Goal: Task Accomplishment & Management: Complete application form

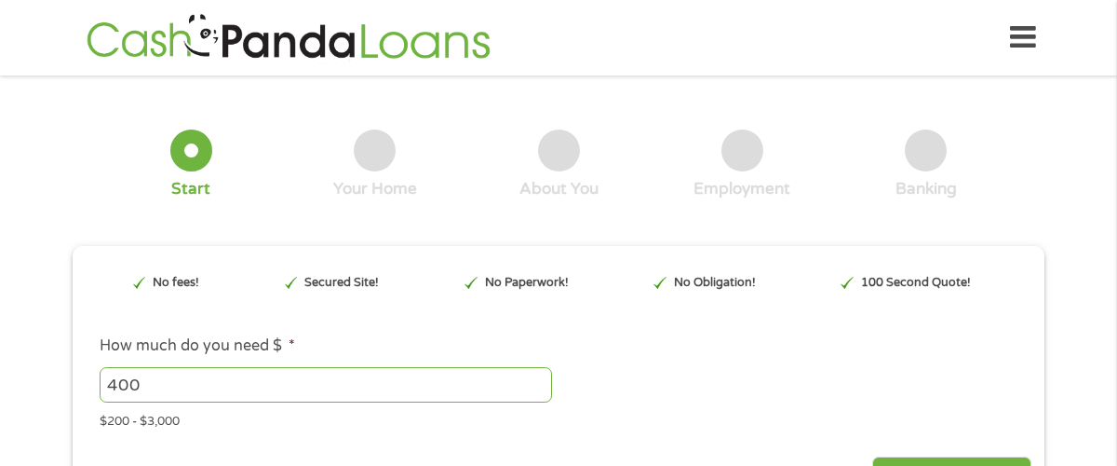
type input "CjwKCAjwkvbEBhApEiwAKUz6-y0oEL1gzDB9HModBVxl_zC6CiV-136MEjIddnmlL1QzoNY6YR_ktRo…"
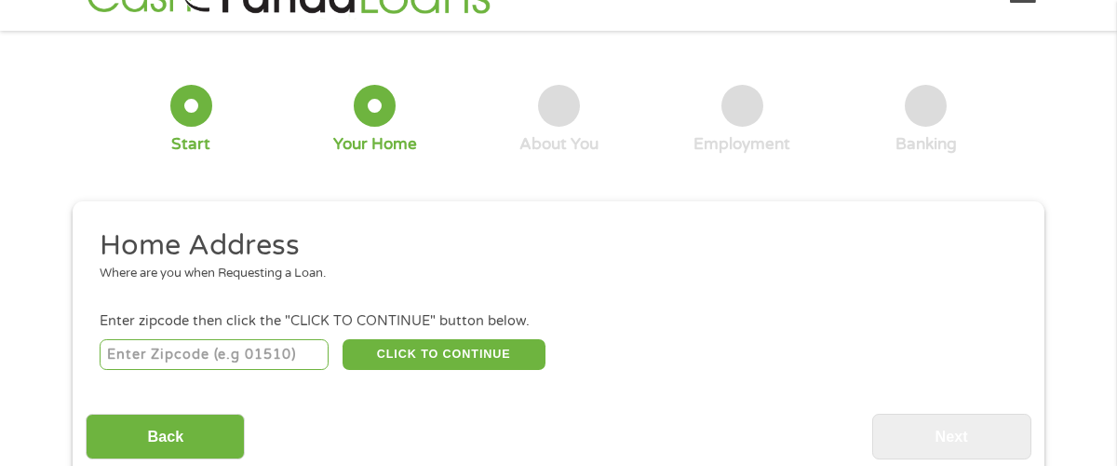
scroll to position [93, 0]
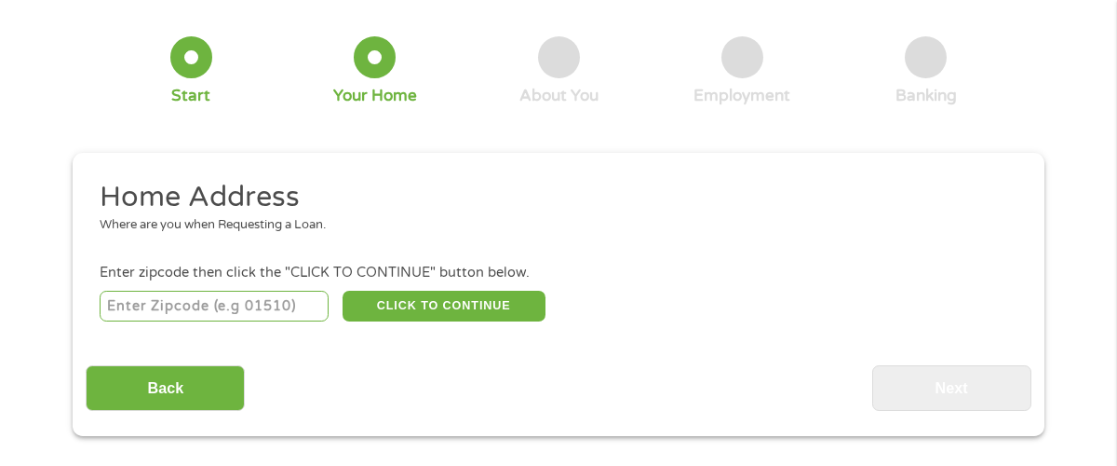
click at [177, 291] on input "number" at bounding box center [215, 307] width 230 height 32
click at [174, 291] on input "number" at bounding box center [215, 307] width 230 height 32
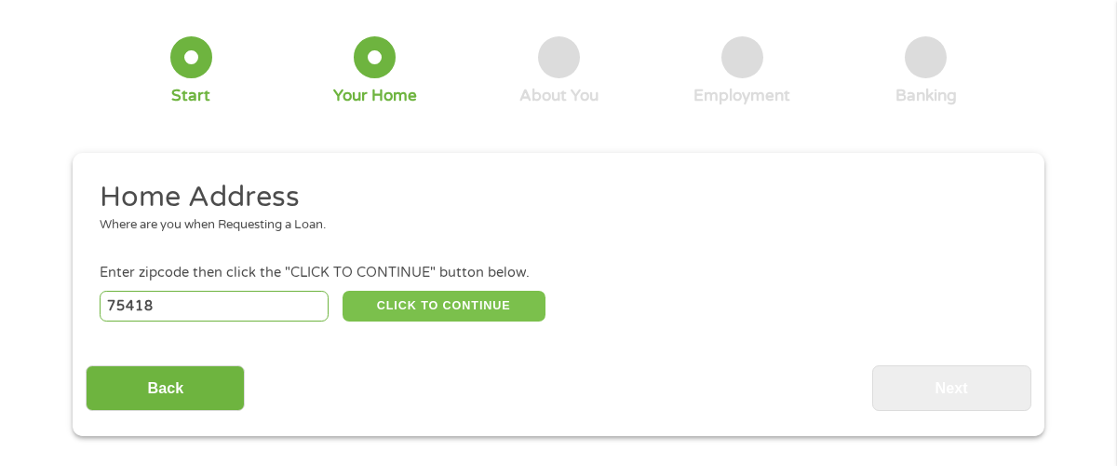
type input "75418"
click at [463, 291] on button "CLICK TO CONTINUE" at bounding box center [444, 307] width 203 height 32
type input "75418"
type input "Bonham"
select select "[US_STATE]"
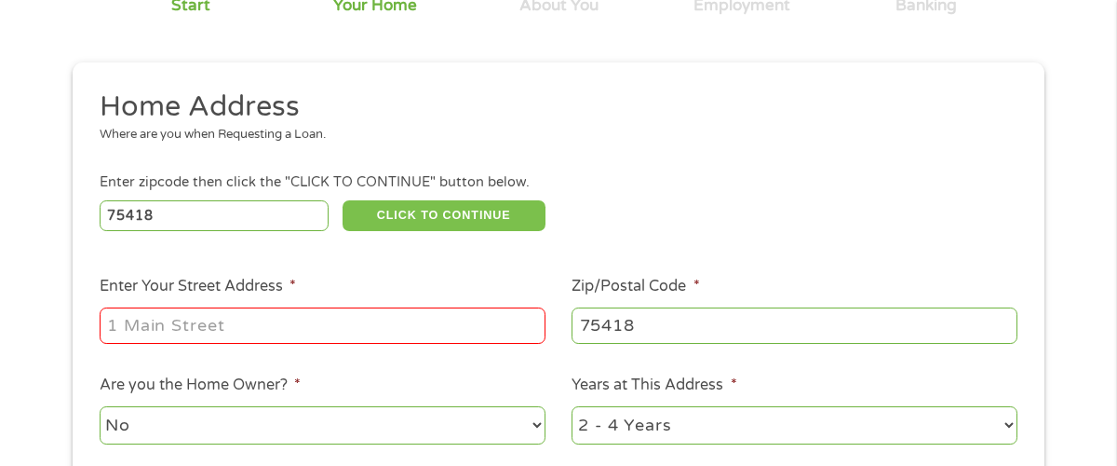
scroll to position [186, 0]
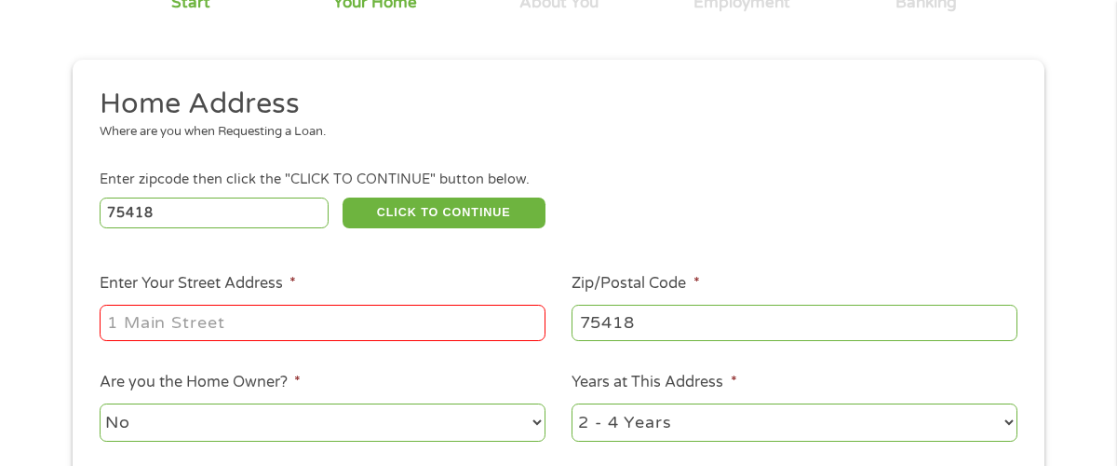
click at [291, 305] on input "Enter Your Street Address *" at bounding box center [323, 322] width 446 height 35
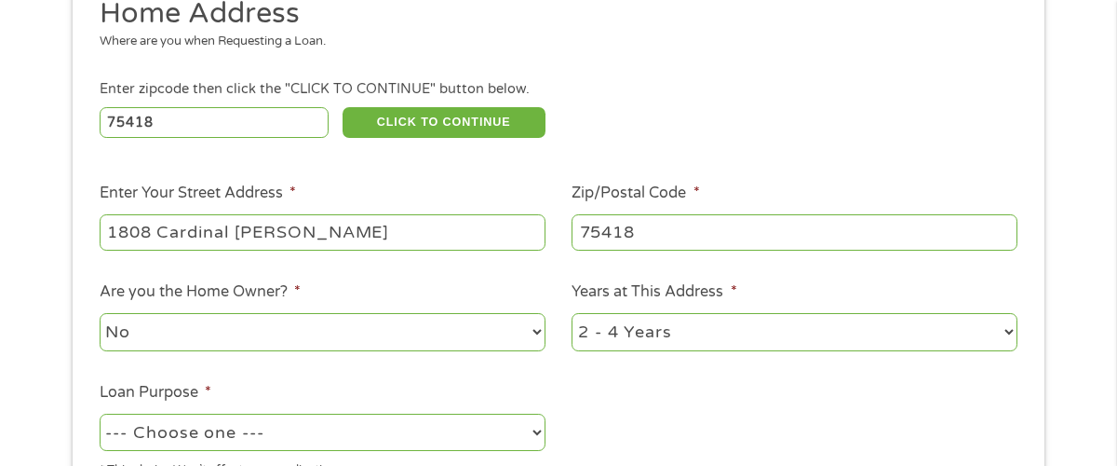
scroll to position [279, 0]
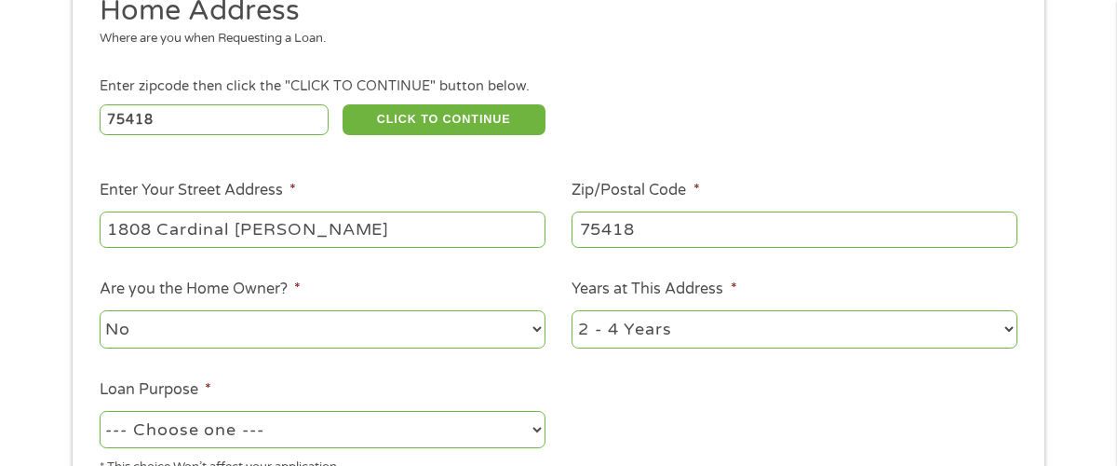
type input "1808 Cardinal [PERSON_NAME]"
click at [529, 310] on select "No Yes" at bounding box center [323, 329] width 446 height 38
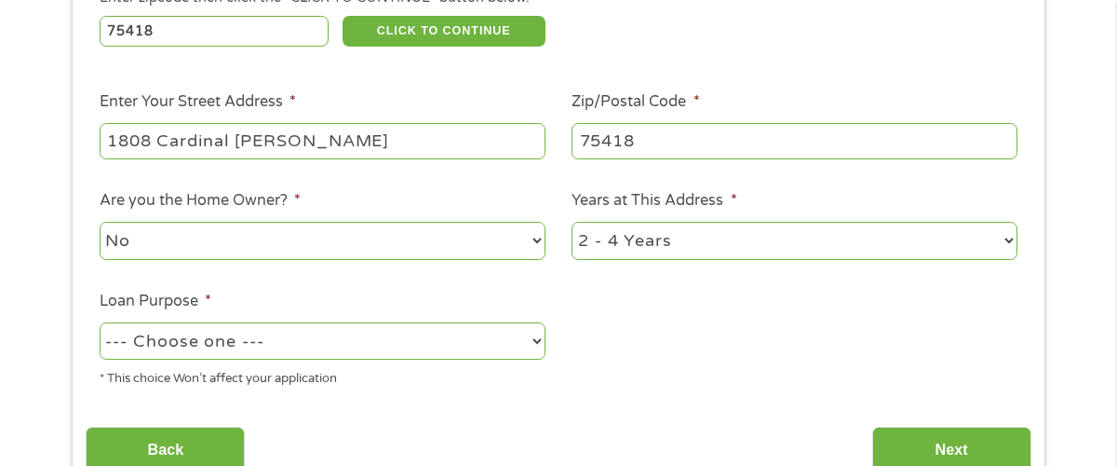
scroll to position [372, 0]
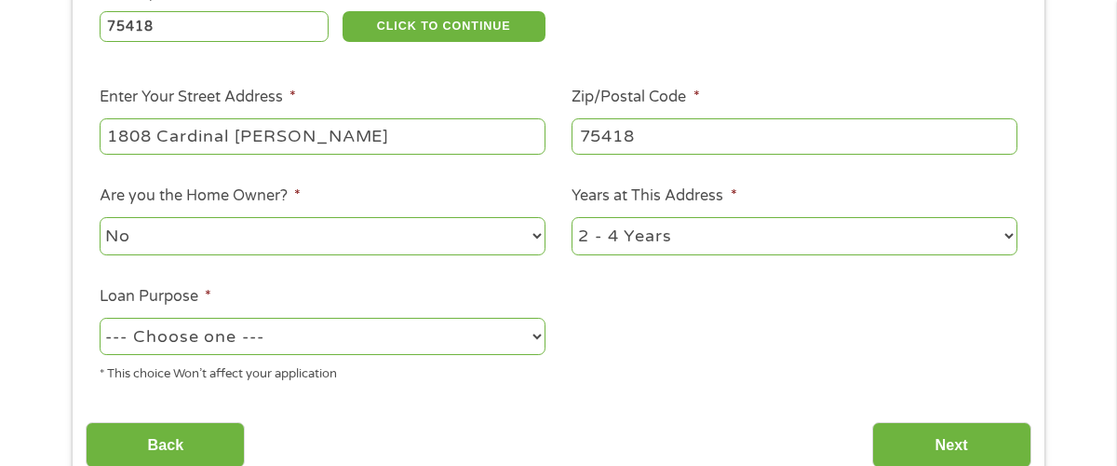
click at [727, 217] on select "1 Year or less 1 - 2 Years 2 - 4 Years Over 4 Years" at bounding box center [795, 236] width 446 height 38
select select "12months"
click at [572, 217] on select "1 Year or less 1 - 2 Years 2 - 4 Years Over 4 Years" at bounding box center [795, 236] width 446 height 38
click at [449, 318] on select "--- Choose one --- Pay Bills Debt Consolidation Home Improvement Major Purchase…" at bounding box center [323, 337] width 446 height 38
click at [100, 318] on select "--- Choose one --- Pay Bills Debt Consolidation Home Improvement Major Purchase…" at bounding box center [323, 337] width 446 height 38
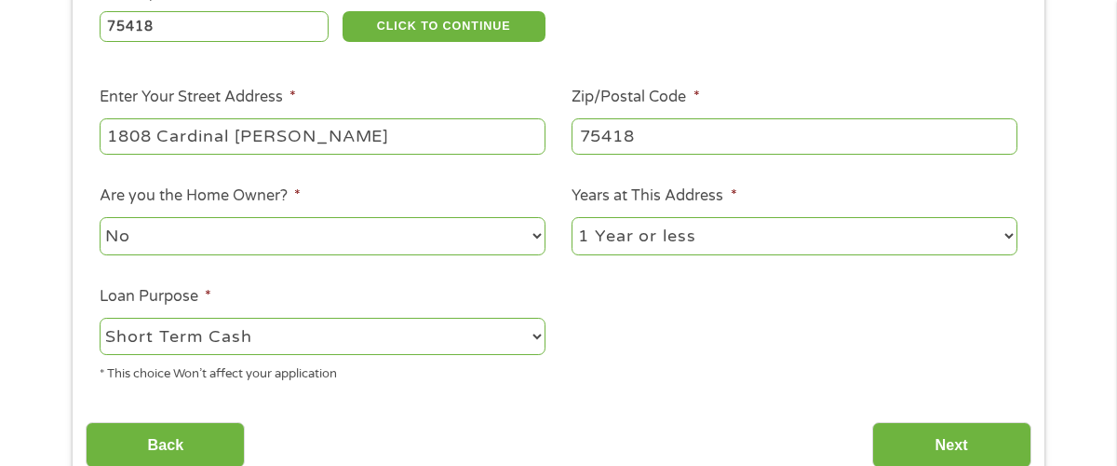
click at [528, 318] on select "--- Choose one --- Pay Bills Debt Consolidation Home Improvement Major Purchase…" at bounding box center [323, 337] width 446 height 38
click at [655, 310] on ul "Home Address Where are you when Requesting a Loan. Enter zipcode then click the…" at bounding box center [558, 147] width 945 height 497
click at [500, 318] on select "--- Choose one --- Pay Bills Debt Consolidation Home Improvement Major Purchase…" at bounding box center [323, 337] width 446 height 38
click at [100, 318] on select "--- Choose one --- Pay Bills Debt Consolidation Home Improvement Major Purchase…" at bounding box center [323, 337] width 446 height 38
click at [494, 318] on select "--- Choose one --- Pay Bills Debt Consolidation Home Improvement Major Purchase…" at bounding box center [323, 337] width 446 height 38
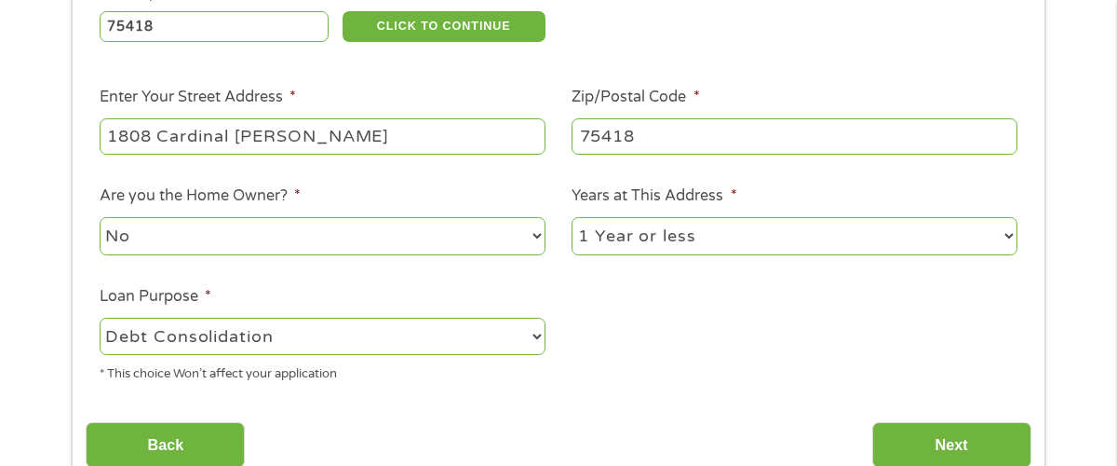
select select "paybills"
click at [100, 318] on select "--- Choose one --- Pay Bills Debt Consolidation Home Improvement Major Purchase…" at bounding box center [323, 337] width 446 height 38
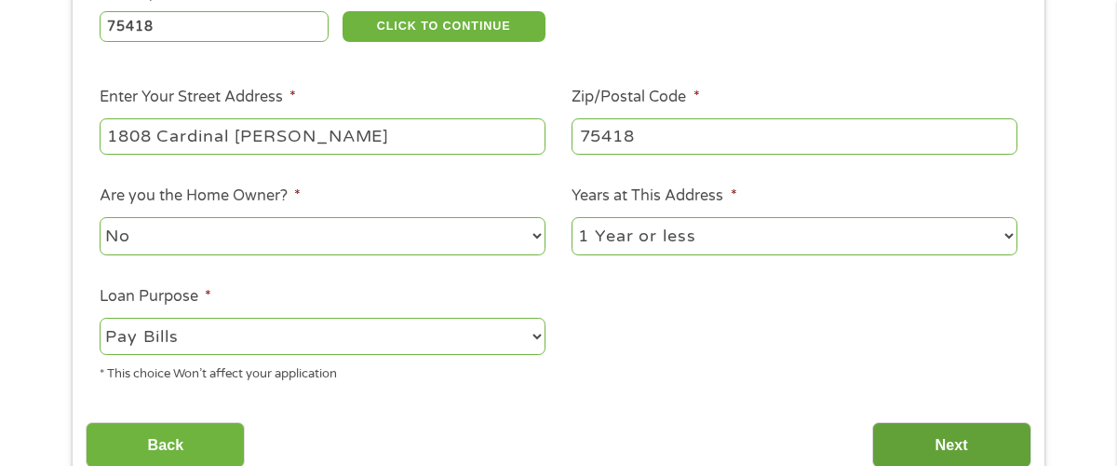
click at [931, 422] on input "Next" at bounding box center [952, 445] width 159 height 46
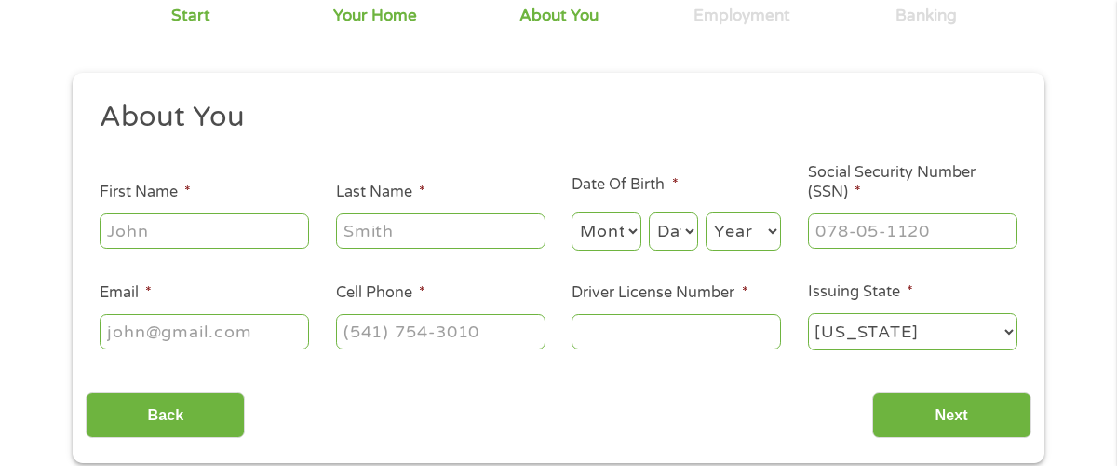
scroll to position [0, 0]
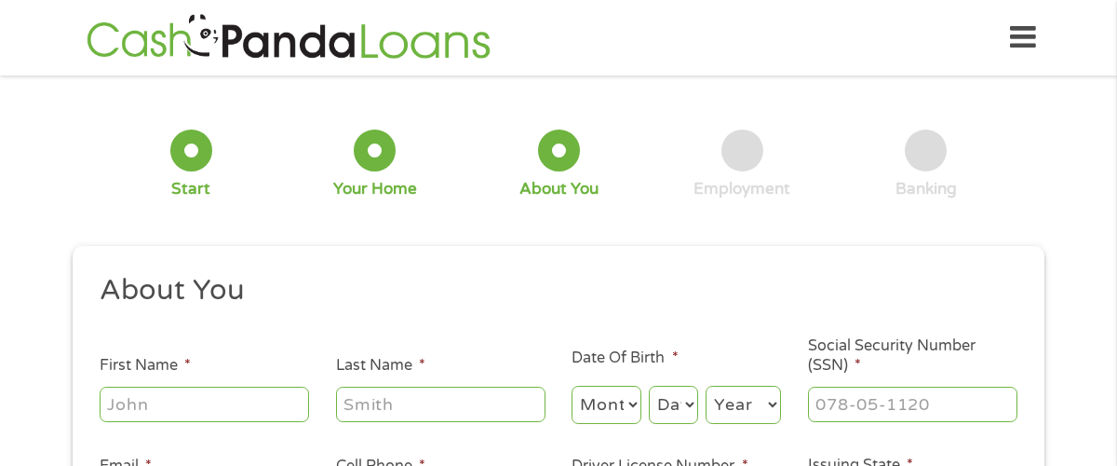
click at [223, 386] on input "First Name *" at bounding box center [205, 403] width 210 height 35
type input "[PERSON_NAME]"
click at [621, 386] on select "Month 1 2 3 4 5 6 7 8 9 10 11 12" at bounding box center [607, 405] width 70 height 38
select select "1"
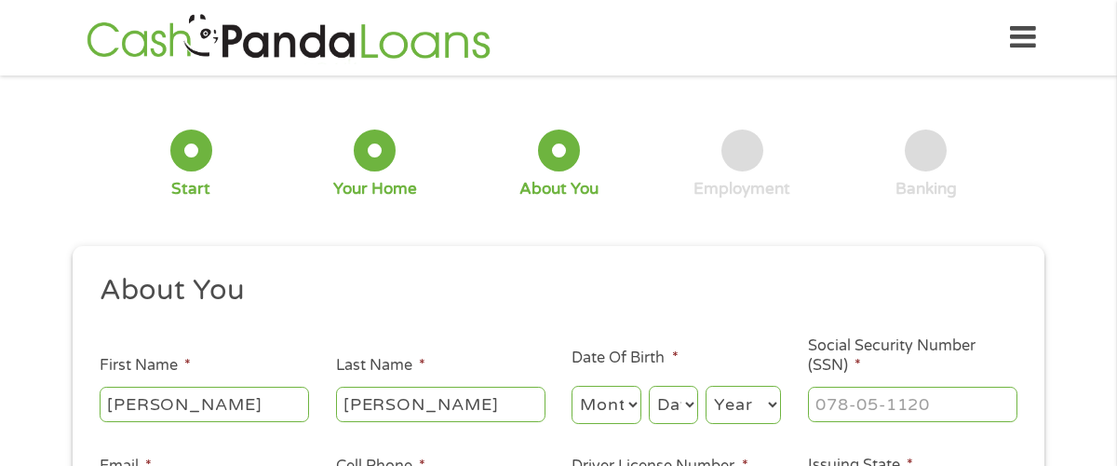
click at [572, 386] on select "Month 1 2 3 4 5 6 7 8 9 10 11 12" at bounding box center [607, 405] width 70 height 38
click at [673, 398] on select "Day 1 2 3 4 5 6 7 8 9 10 11 12 13 14 15 16 17 18 19 20 21 22 23 24 25 26 27 28 …" at bounding box center [673, 405] width 49 height 38
select select "27"
click at [649, 386] on select "Day 1 2 3 4 5 6 7 8 9 10 11 12 13 14 15 16 17 18 19 20 21 22 23 24 25 26 27 28 …" at bounding box center [673, 405] width 49 height 38
click at [745, 386] on select "Year [DATE] 2006 2005 2004 2003 2002 2001 2000 1999 1998 1997 1996 1995 1994 19…" at bounding box center [743, 405] width 75 height 38
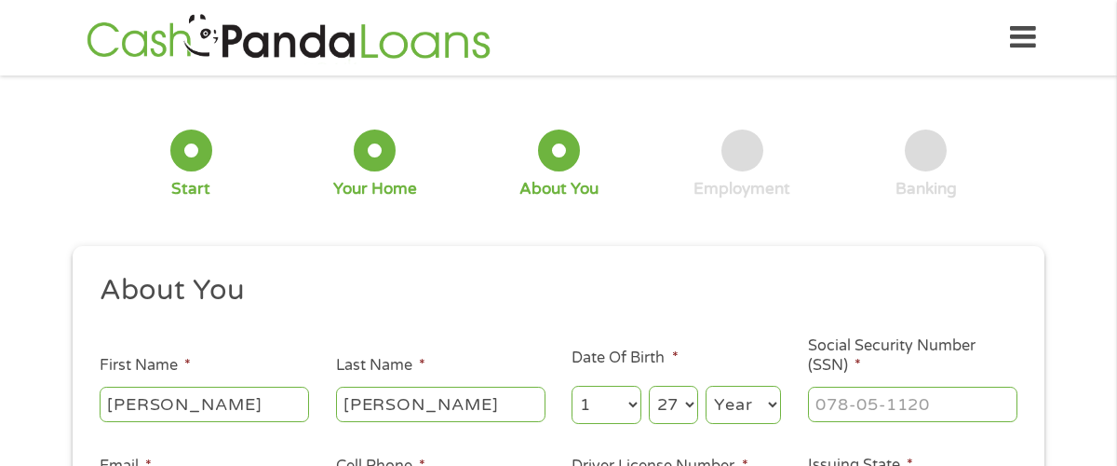
select select "1995"
click at [706, 386] on select "Year [DATE] 2006 2005 2004 2003 2002 2001 2000 1999 1998 1997 1996 1995 1994 19…" at bounding box center [743, 405] width 75 height 38
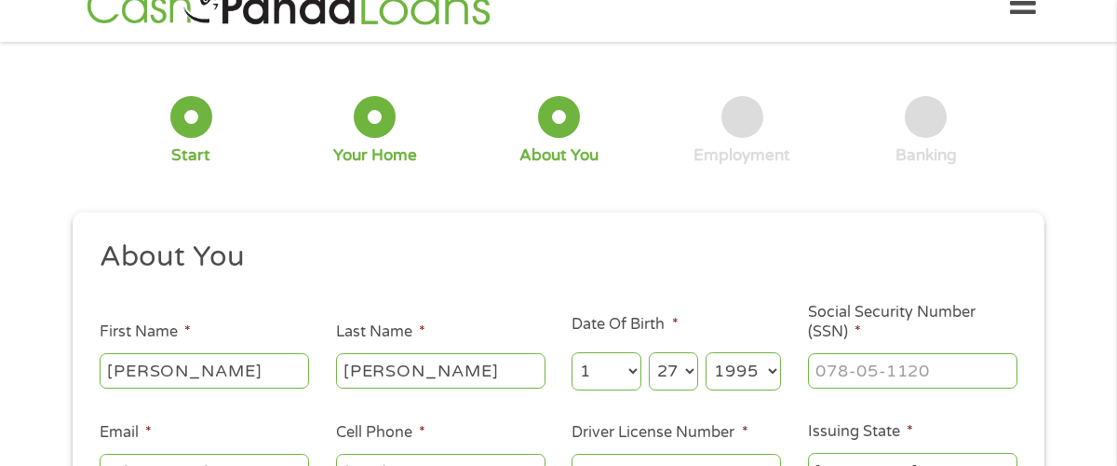
scroll to position [93, 0]
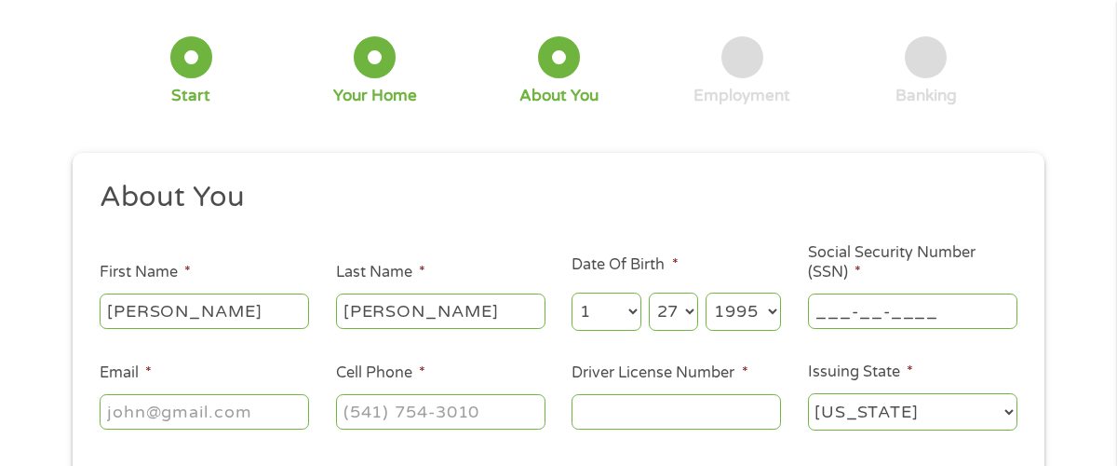
click at [866, 297] on input "___-__-____" at bounding box center [913, 310] width 210 height 35
type input "635-46-7493"
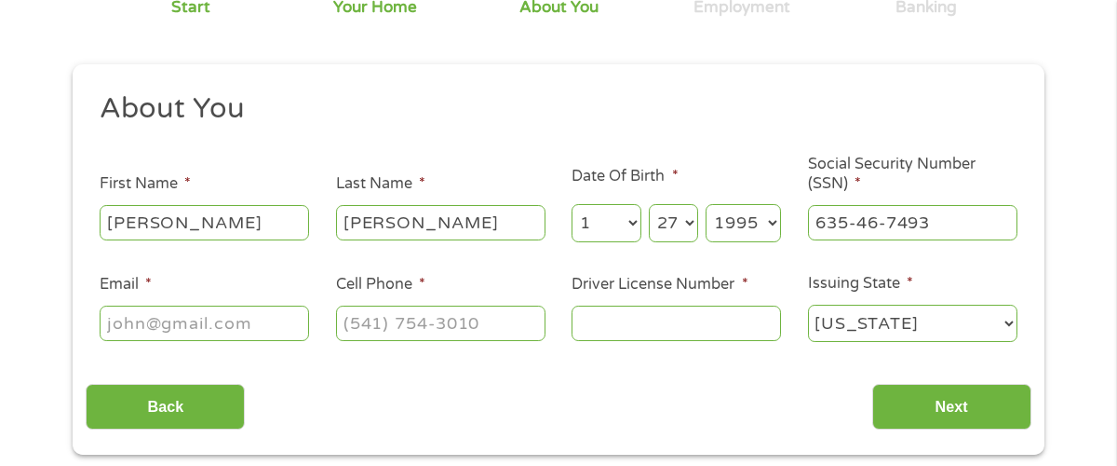
scroll to position [186, 0]
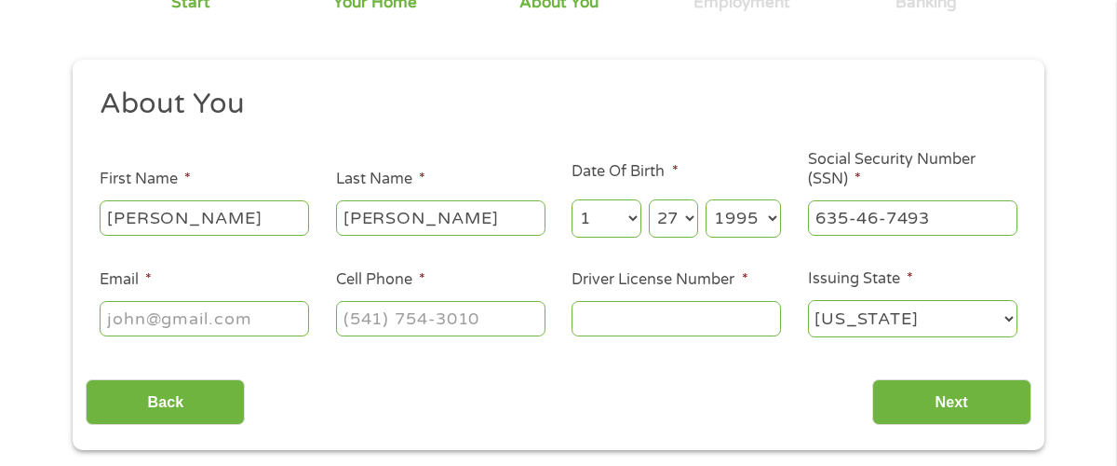
click at [238, 310] on input "Email *" at bounding box center [205, 318] width 210 height 35
type input "[EMAIL_ADDRESS][DOMAIN_NAME]"
click at [454, 304] on input "(___) ___-____" at bounding box center [441, 318] width 210 height 35
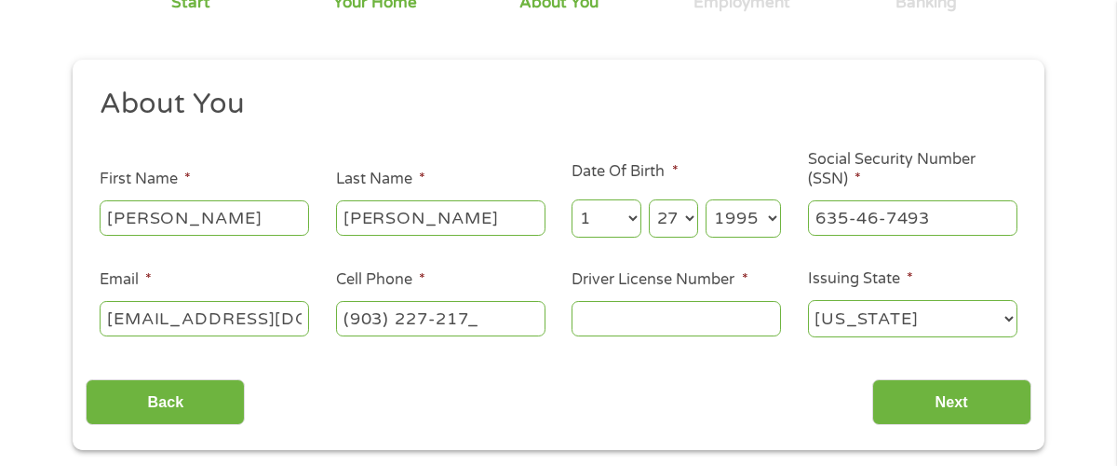
type input "[PHONE_NUMBER]"
click at [668, 301] on input "Driver License Number *" at bounding box center [677, 318] width 210 height 35
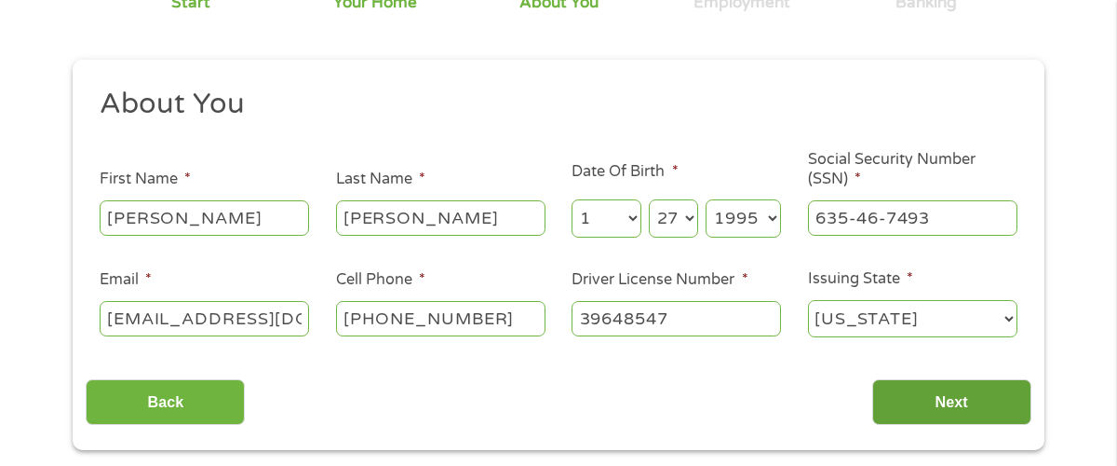
type input "39648547"
click at [922, 380] on input "Next" at bounding box center [952, 402] width 159 height 46
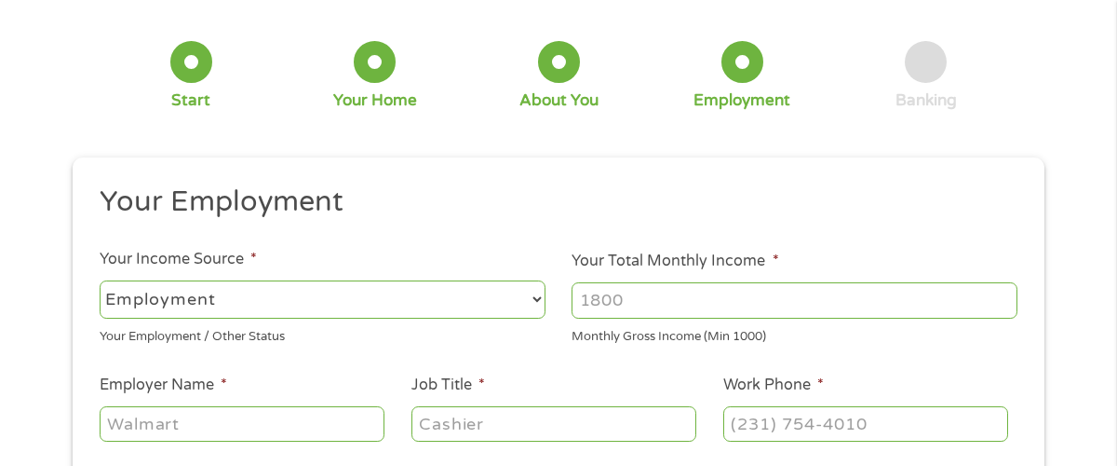
scroll to position [93, 0]
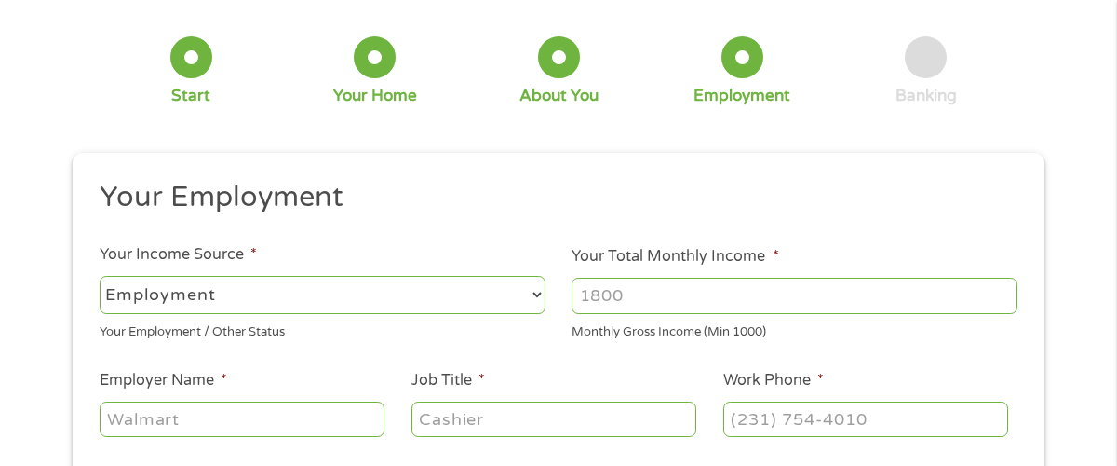
click at [436, 276] on select "--- Choose one --- Employment [DEMOGRAPHIC_DATA] Benefits" at bounding box center [323, 295] width 446 height 38
click at [323, 283] on select "--- Choose one --- Employment [DEMOGRAPHIC_DATA] Benefits" at bounding box center [323, 295] width 446 height 38
select select "selfEmployed"
click at [100, 276] on select "--- Choose one --- Employment [DEMOGRAPHIC_DATA] Benefits" at bounding box center [323, 295] width 446 height 38
drag, startPoint x: 649, startPoint y: 278, endPoint x: 571, endPoint y: 279, distance: 78.2
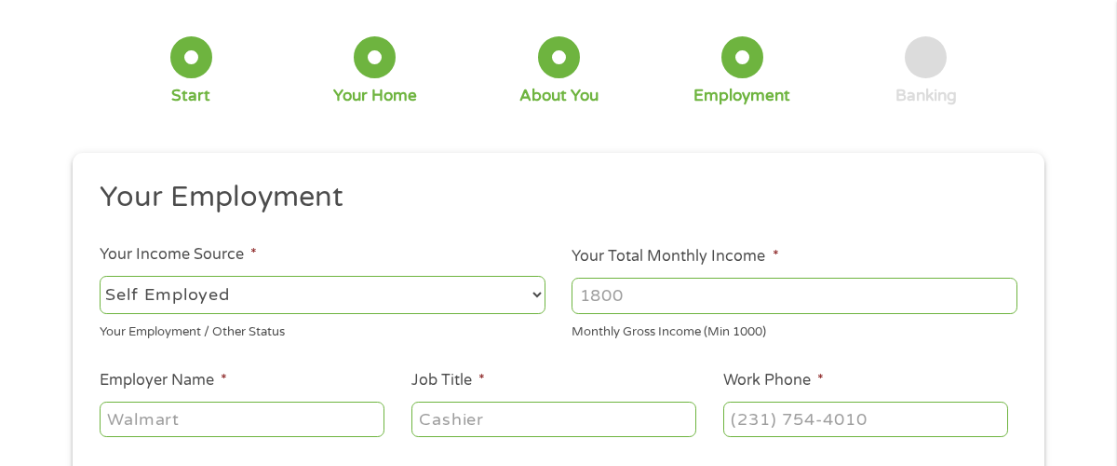
click at [571, 279] on li "Your Total Monthly Income * Monthly Gross Income (Min 1000)" at bounding box center [795, 293] width 473 height 97
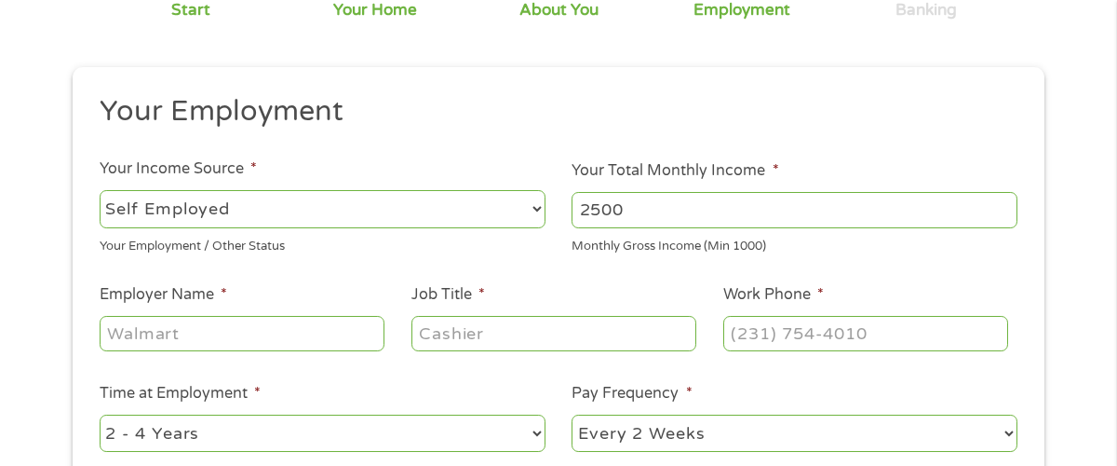
scroll to position [186, 0]
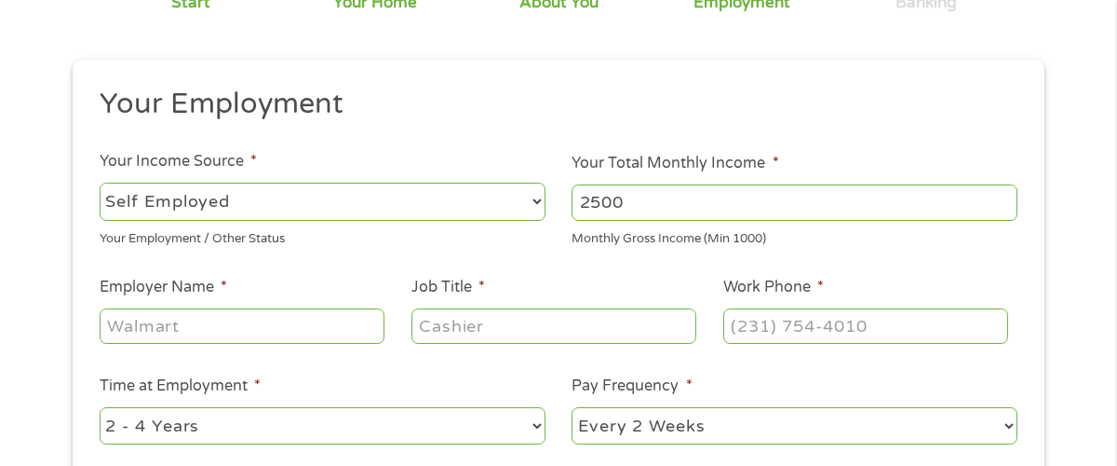
type input "2500"
click at [250, 308] on input "Employer Name *" at bounding box center [242, 325] width 285 height 35
type input "Globe Life AIL"
click at [555, 308] on input "Job Title *" at bounding box center [554, 325] width 285 height 35
type input "Supervising Agent"
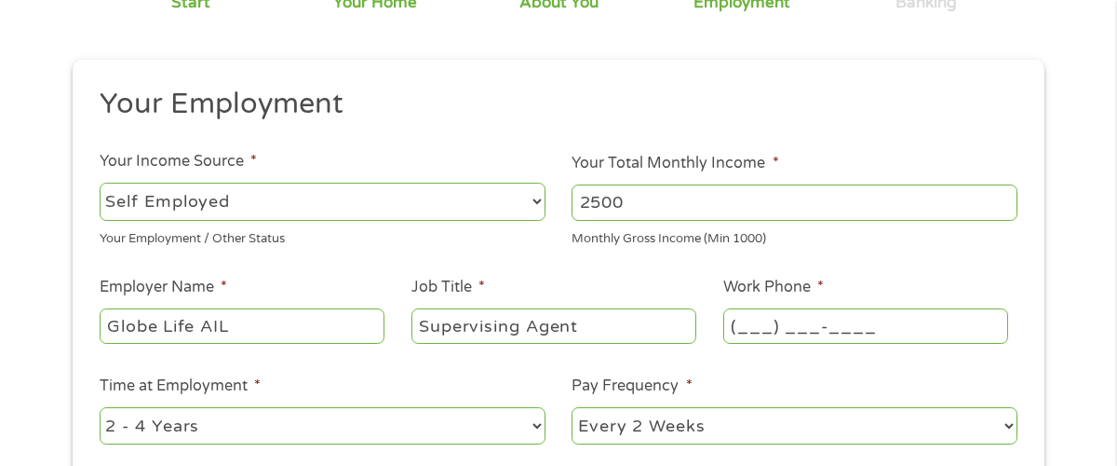
click at [766, 312] on input "(___) ___-____" at bounding box center [866, 325] width 285 height 35
type input "[PHONE_NUMBER]"
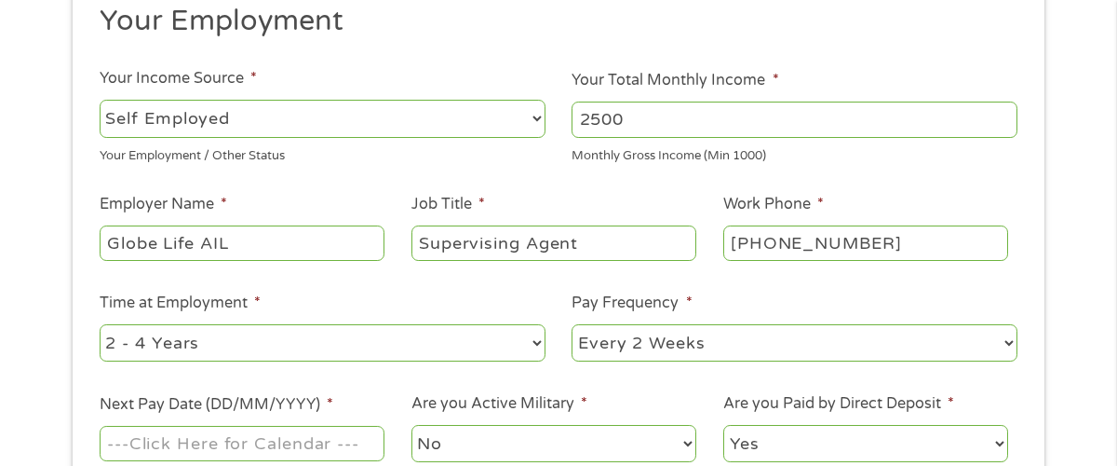
scroll to position [279, 0]
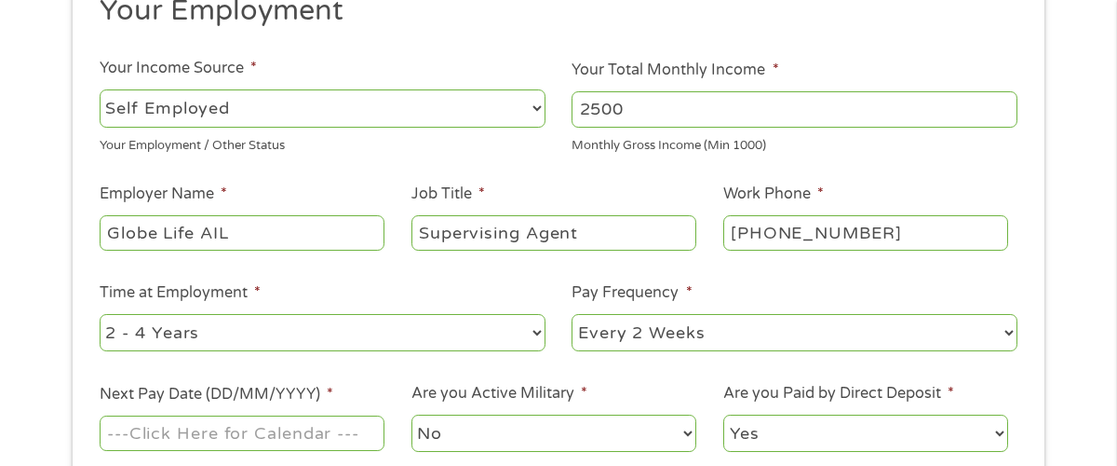
click at [283, 314] on select "--- Choose one --- 1 Year or less 1 - 2 Years 2 - 4 Years Over 4 Years" at bounding box center [323, 333] width 446 height 38
select select "24months"
click at [100, 314] on select "--- Choose one --- 1 Year or less 1 - 2 Years 2 - 4 Years Over 4 Years" at bounding box center [323, 333] width 446 height 38
click at [629, 314] on select "--- Choose one --- Every 2 Weeks Every Week Monthly Semi-Monthly" at bounding box center [795, 333] width 446 height 38
select select "weekly"
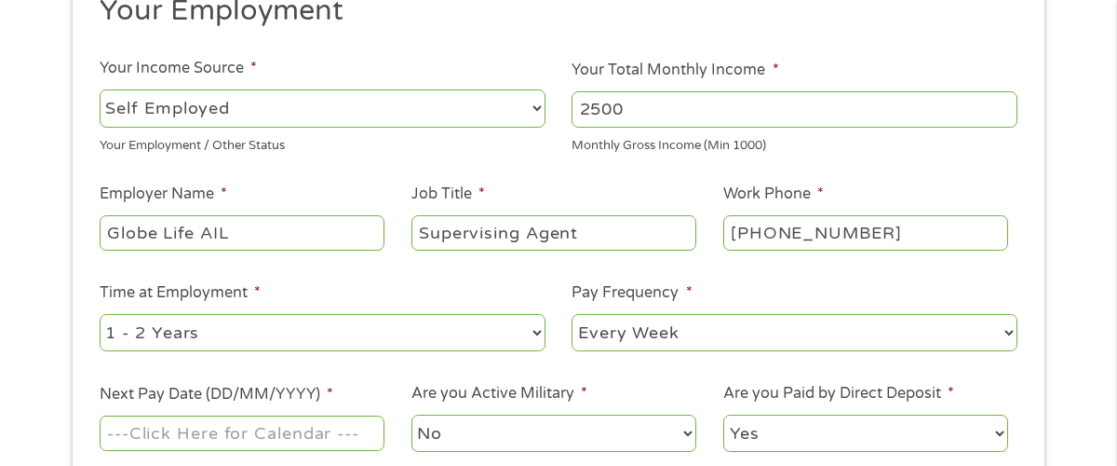
click at [572, 314] on select "--- Choose one --- Every 2 Weeks Every Week Monthly Semi-Monthly" at bounding box center [795, 333] width 446 height 38
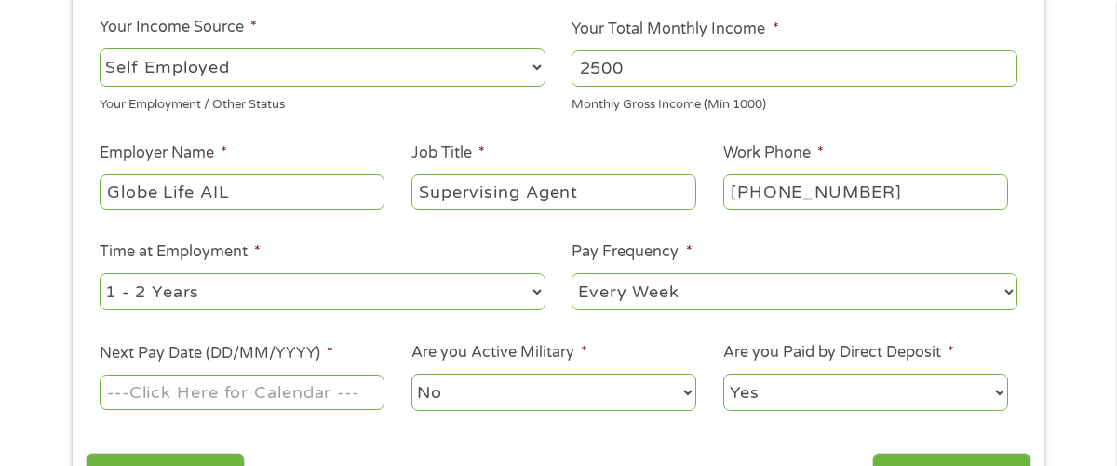
scroll to position [466, 0]
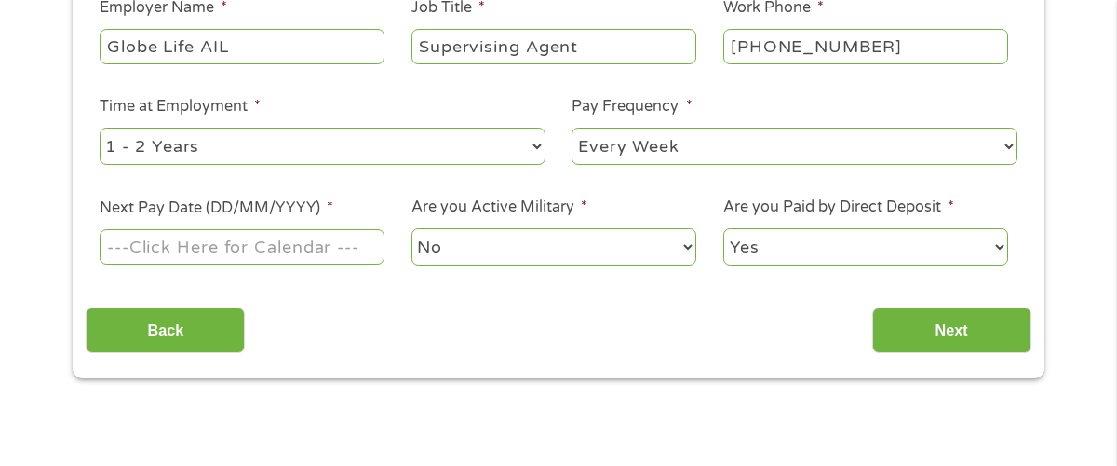
click at [295, 229] on input "Next Pay Date (DD/MM/YYYY) *" at bounding box center [242, 246] width 285 height 35
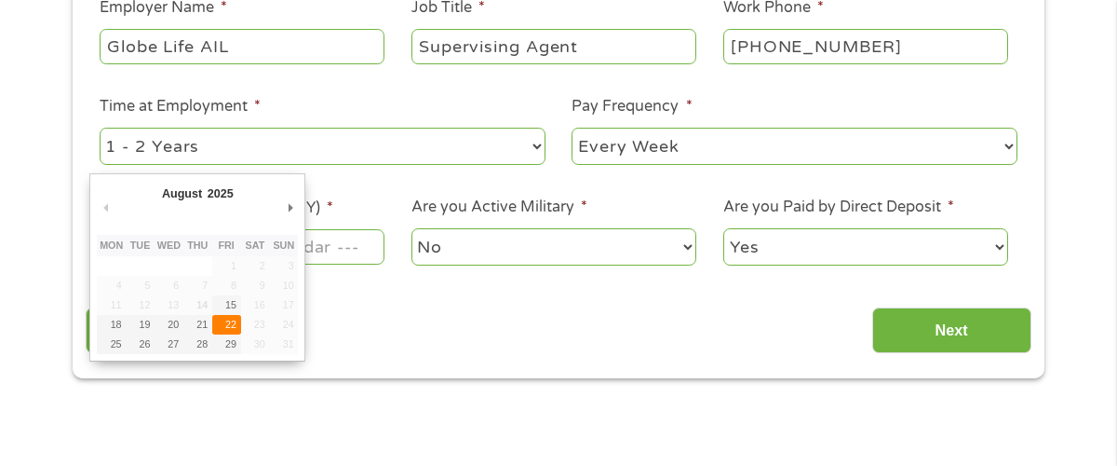
type input "[DATE]"
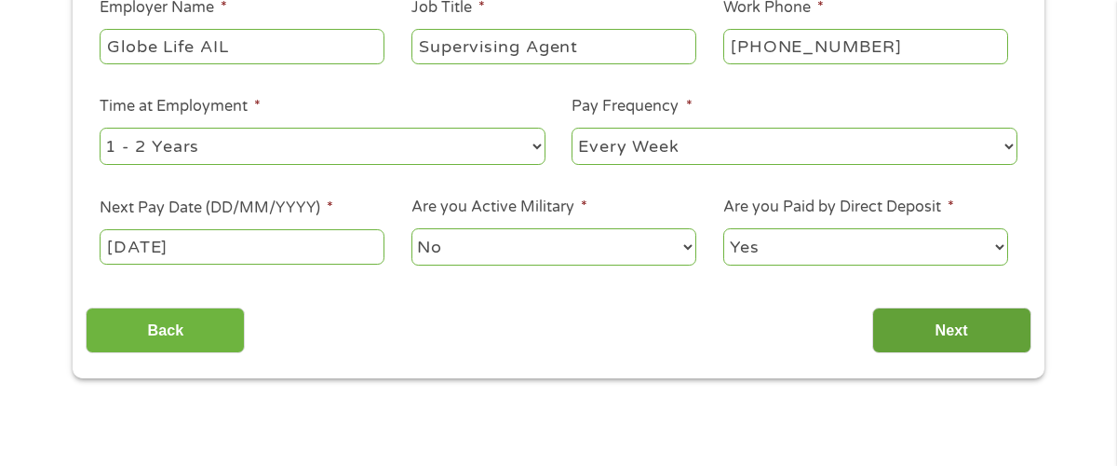
click at [931, 307] on input "Next" at bounding box center [952, 330] width 159 height 46
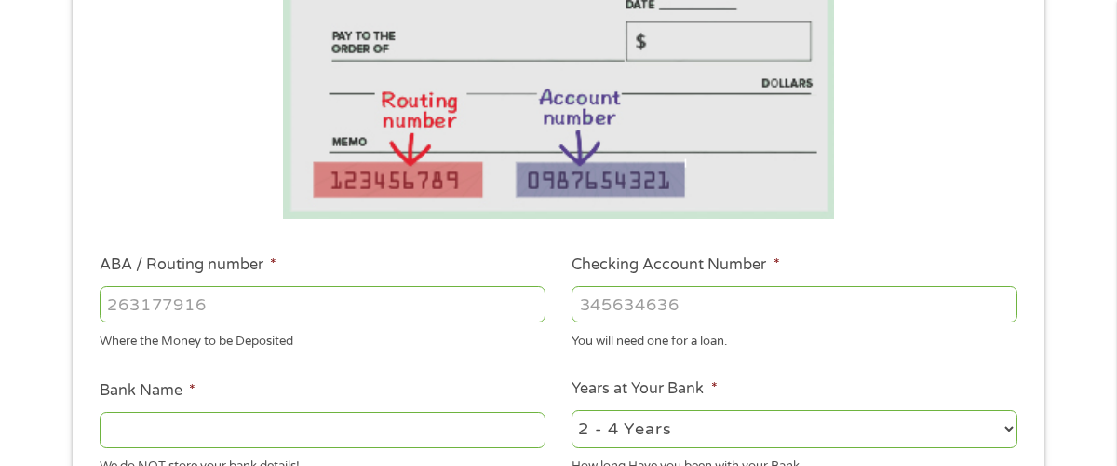
scroll to position [372, 0]
click at [266, 285] on input "ABA / Routing number *" at bounding box center [323, 302] width 446 height 35
type input "031176110"
type input "CAPITAL ONE NA"
type input "031176110"
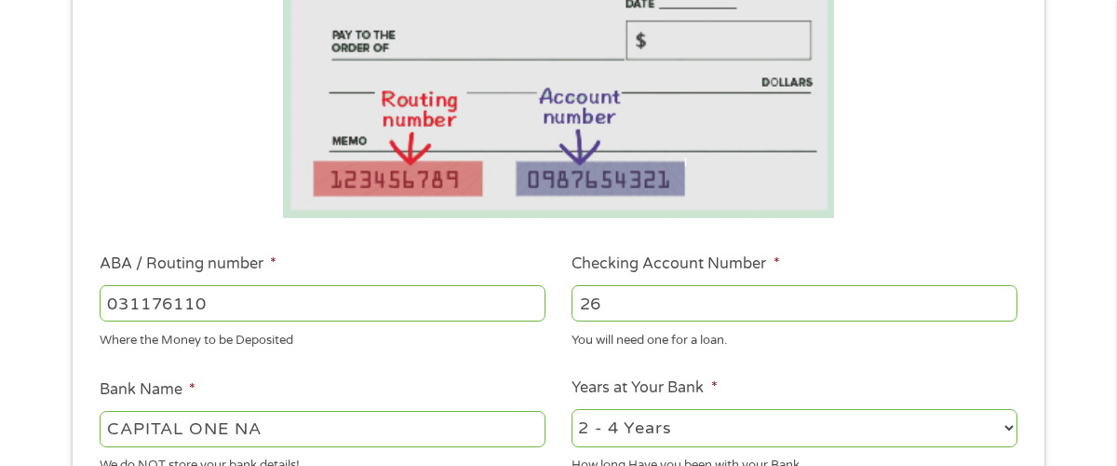
type input "2"
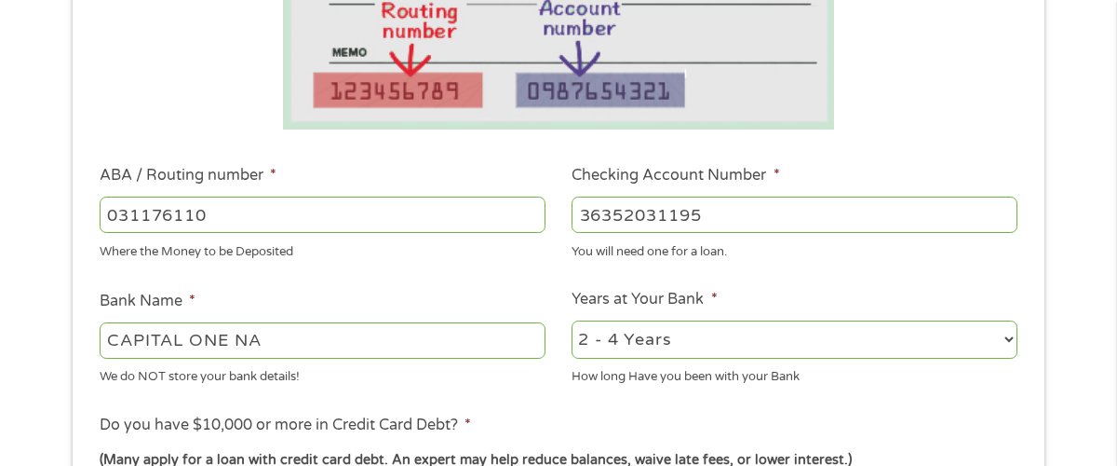
scroll to position [466, 0]
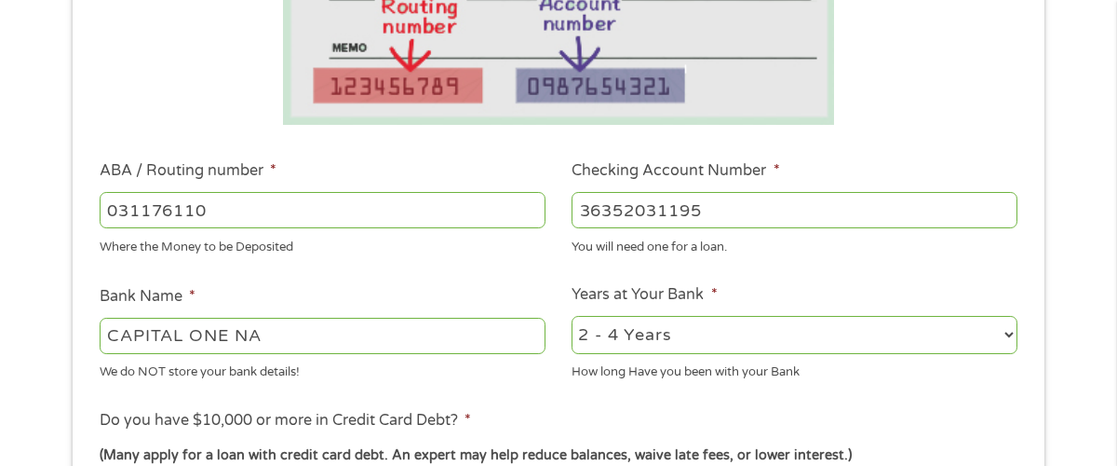
type input "36352031195"
click at [625, 316] on select "2 - 4 Years 6 - 12 Months 1 - 2 Years Over 4 Years" at bounding box center [795, 335] width 446 height 38
select select "12months"
click at [572, 316] on select "2 - 4 Years 6 - 12 Months 1 - 2 Years Over 4 Years" at bounding box center [795, 335] width 446 height 38
click at [676, 316] on select "2 - 4 Years 6 - 12 Months 1 - 2 Years Over 4 Years" at bounding box center [795, 335] width 446 height 38
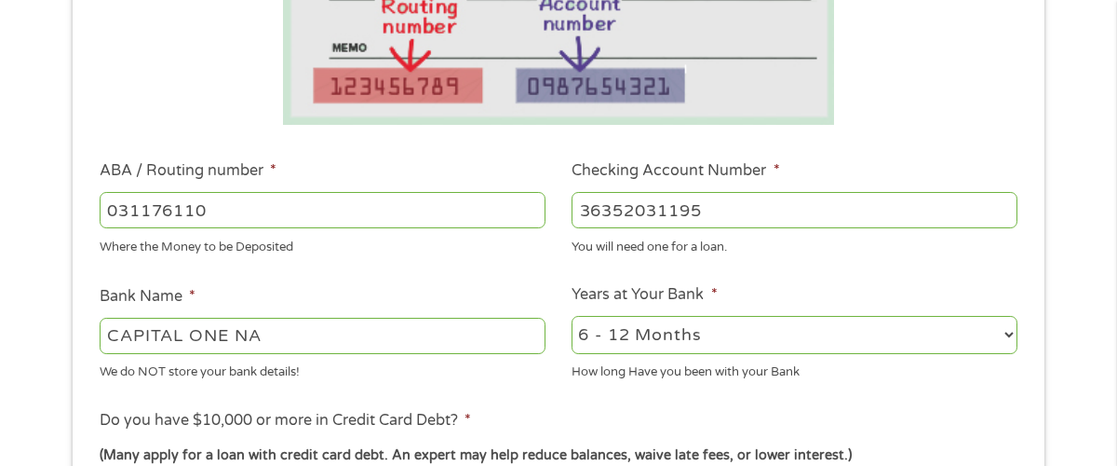
click at [572, 316] on select "2 - 4 Years 6 - 12 Months 1 - 2 Years Over 4 Years" at bounding box center [795, 335] width 446 height 38
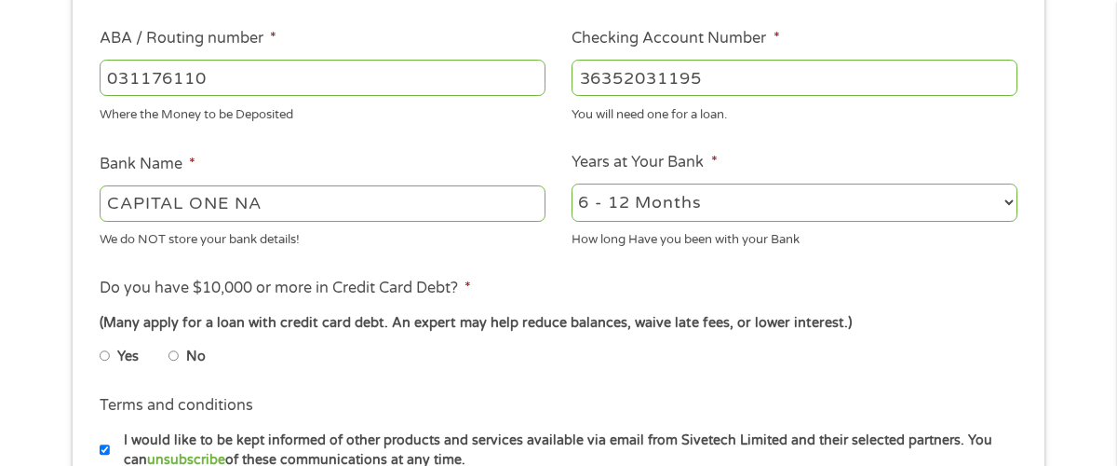
scroll to position [652, 0]
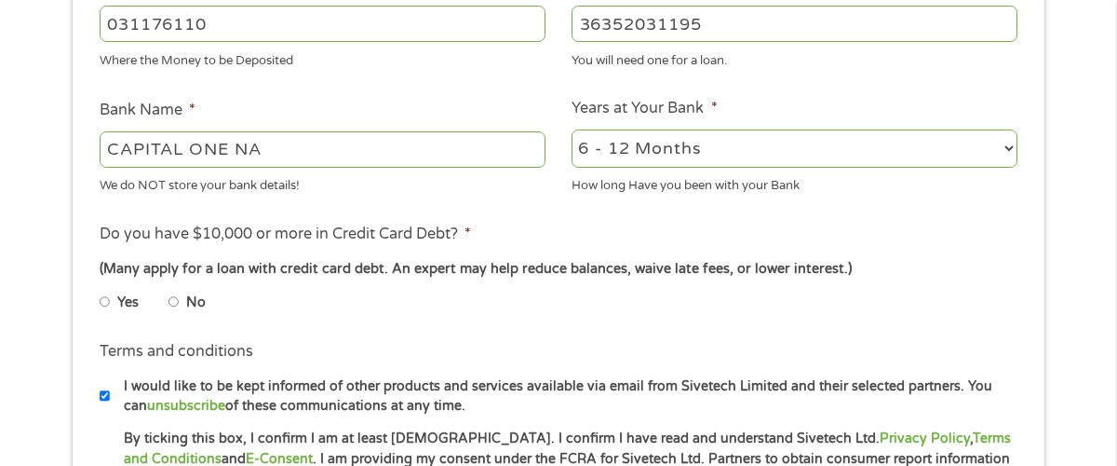
click at [176, 287] on input "No" at bounding box center [174, 302] width 11 height 30
radio input "true"
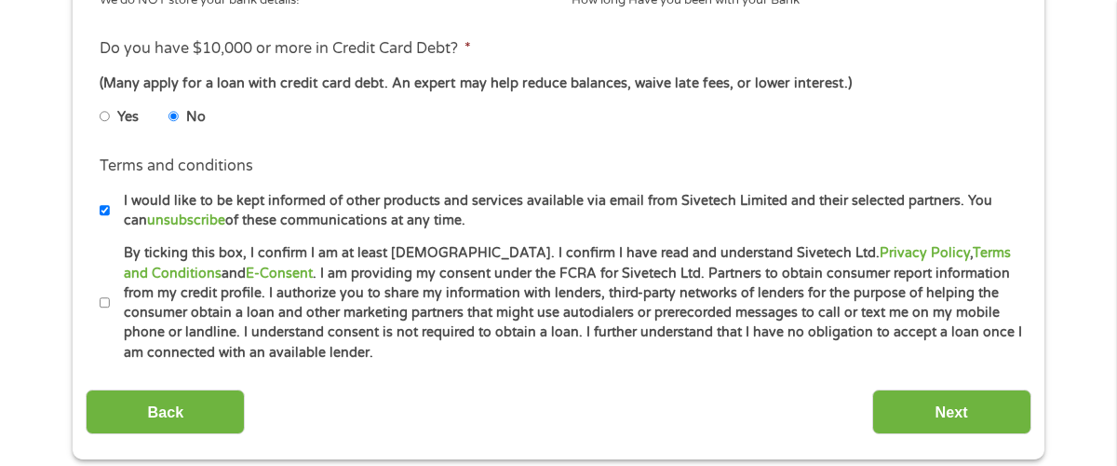
scroll to position [838, 0]
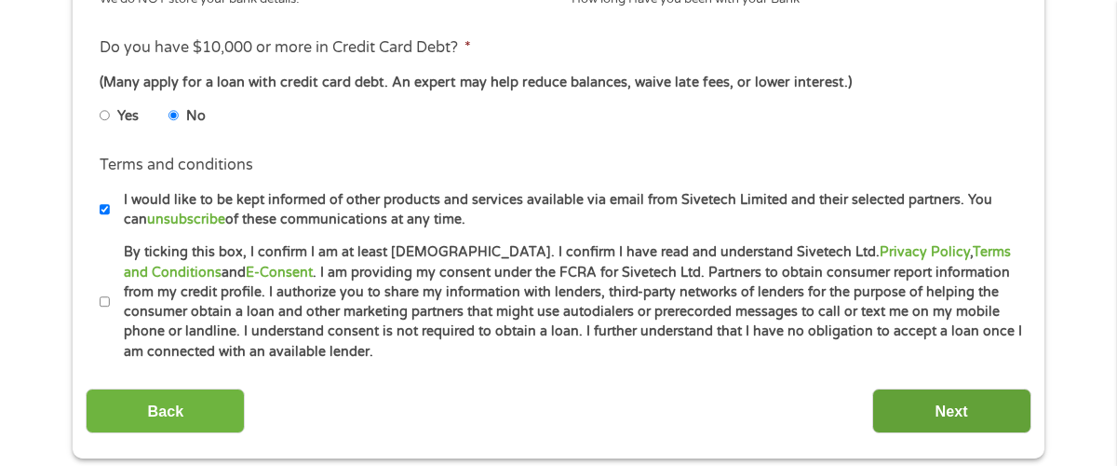
click at [985, 388] on input "Next" at bounding box center [952, 411] width 159 height 46
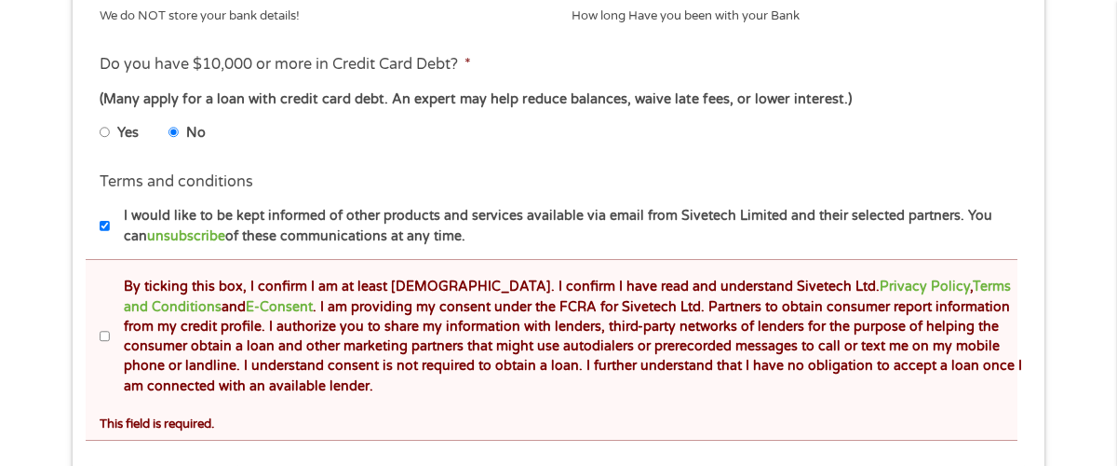
scroll to position [1024, 0]
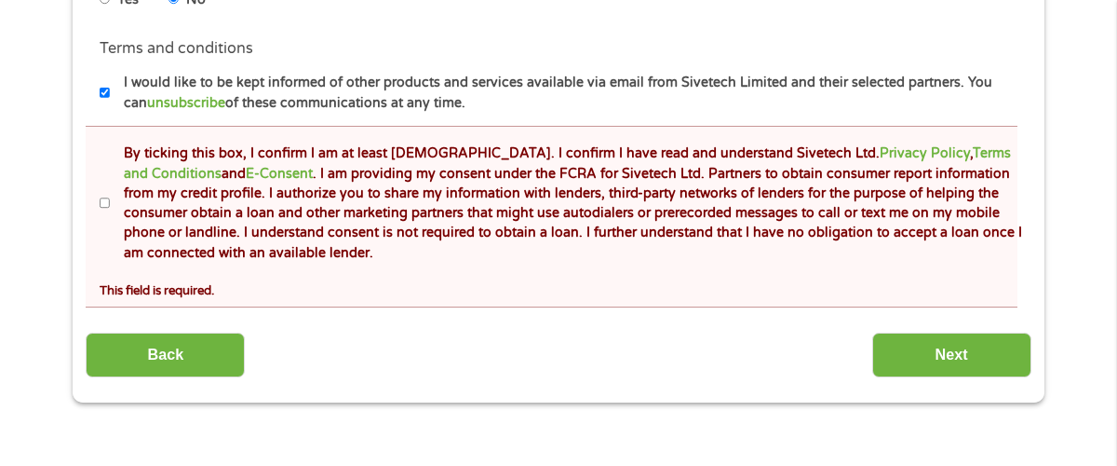
click at [104, 188] on input "By ticking this box, I confirm I am at least [DEMOGRAPHIC_DATA]. I confirm I ha…" at bounding box center [105, 203] width 11 height 30
checkbox input "true"
click at [935, 332] on input "Next" at bounding box center [952, 355] width 159 height 46
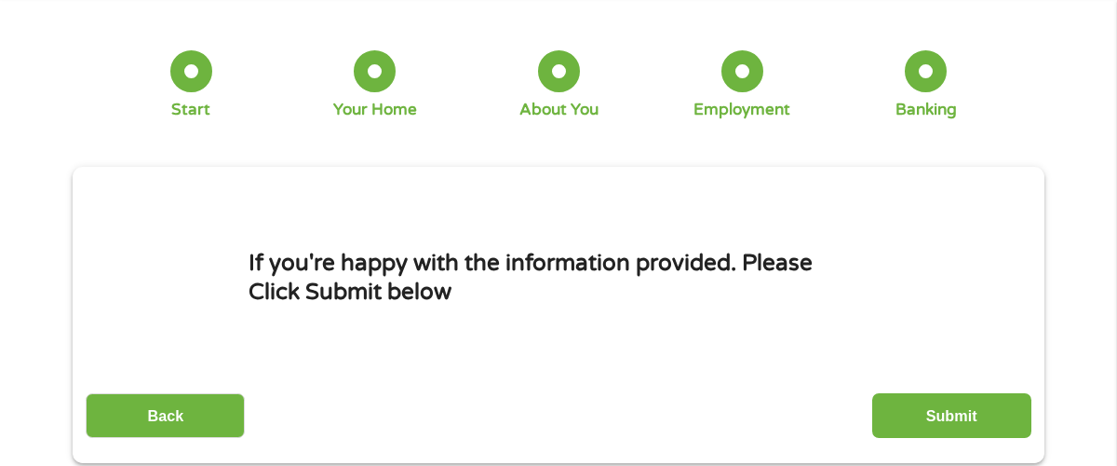
scroll to position [93, 0]
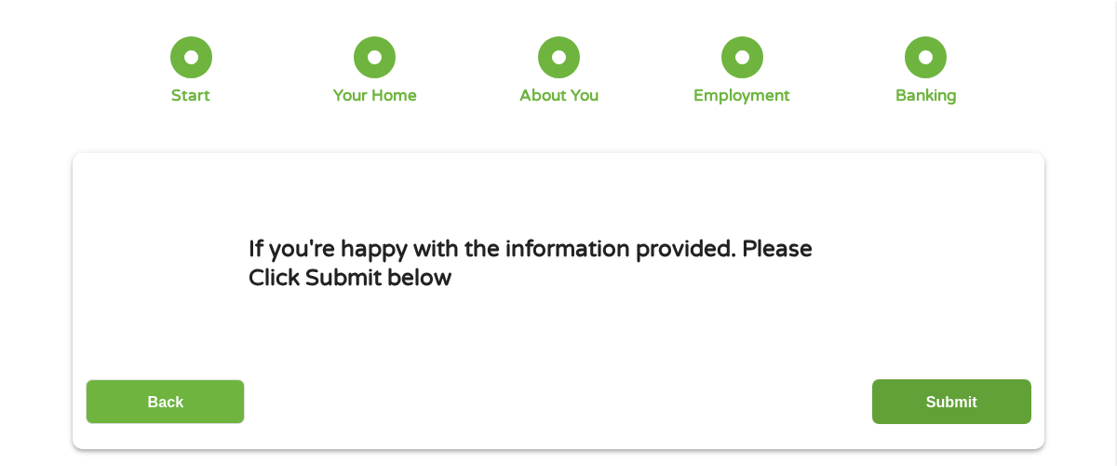
click at [972, 379] on input "Submit" at bounding box center [952, 402] width 159 height 46
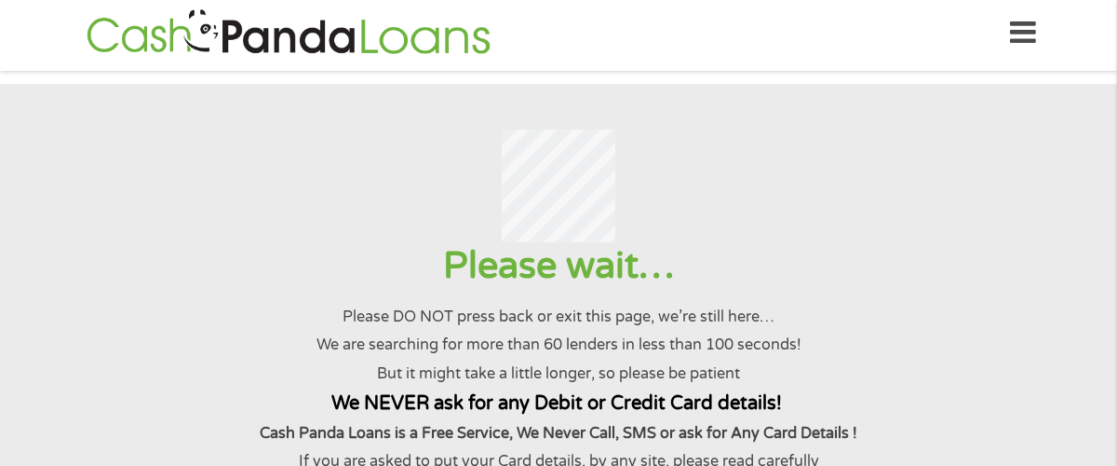
scroll to position [0, 0]
